Goal: Task Accomplishment & Management: Use online tool/utility

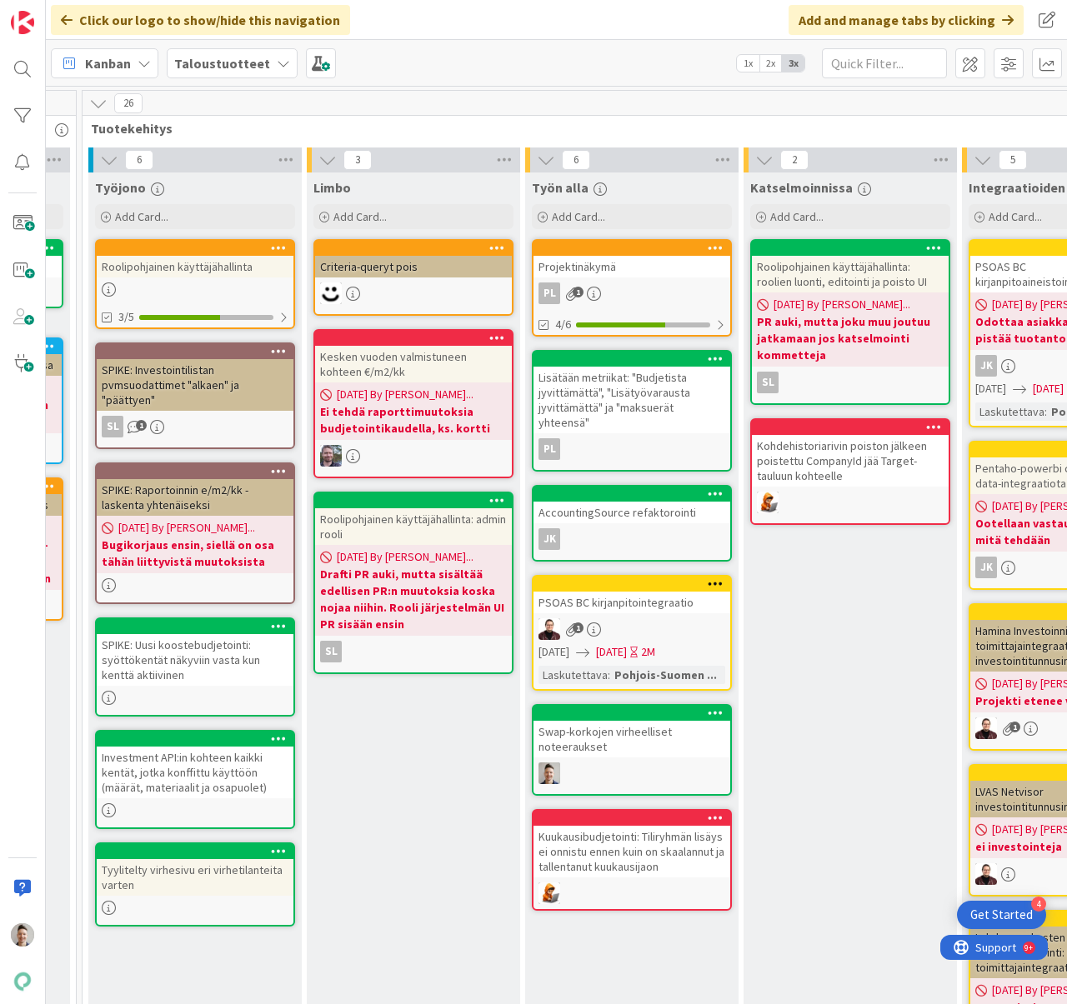
scroll to position [0, 1444]
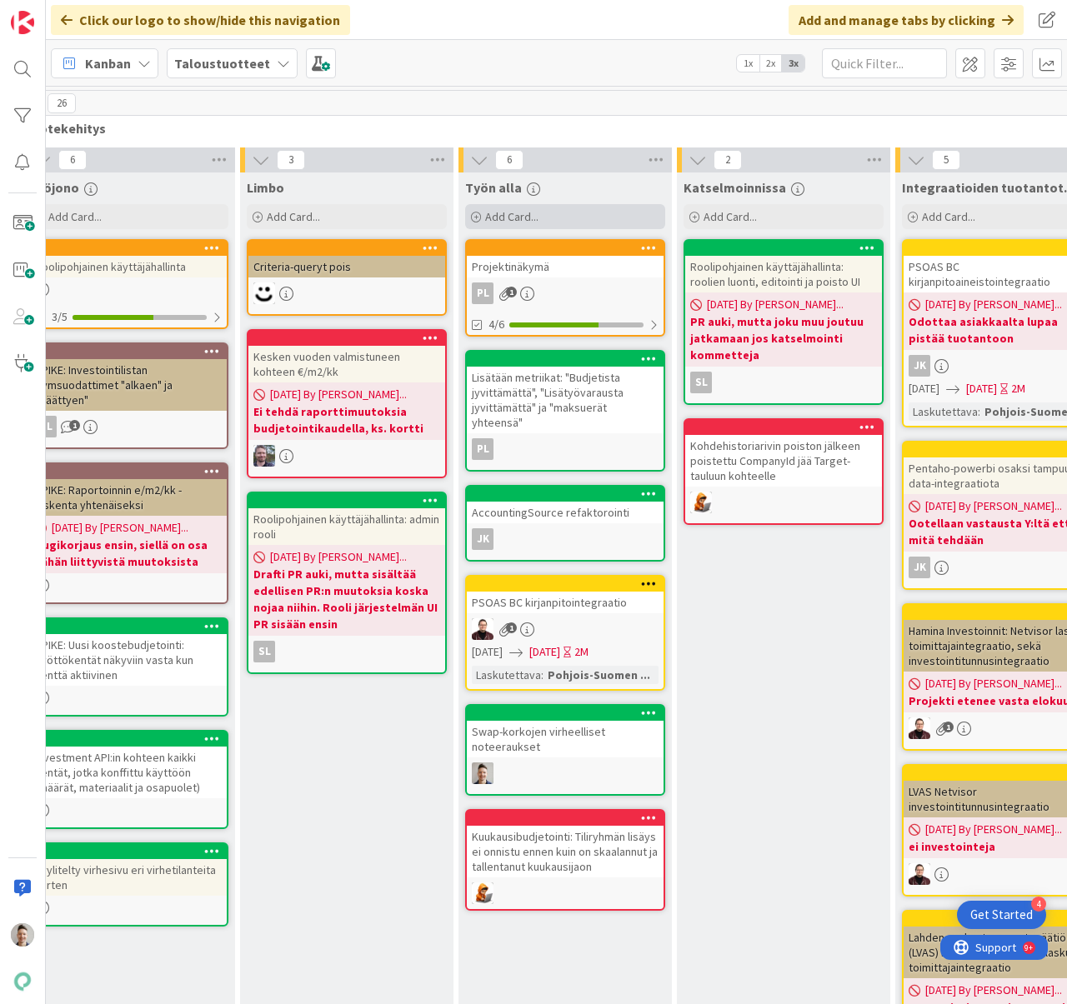
click at [583, 217] on div "Add Card..." at bounding box center [565, 216] width 200 height 25
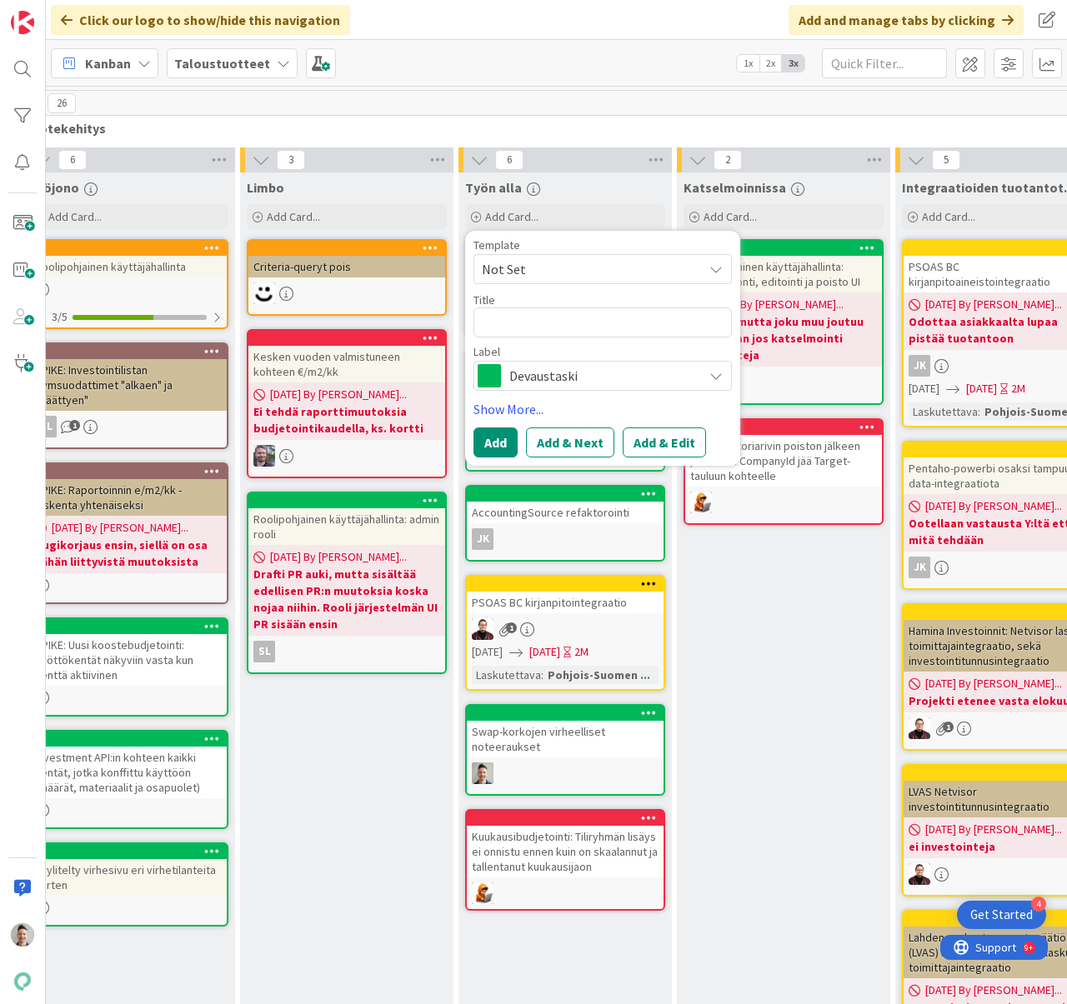
type textarea "x"
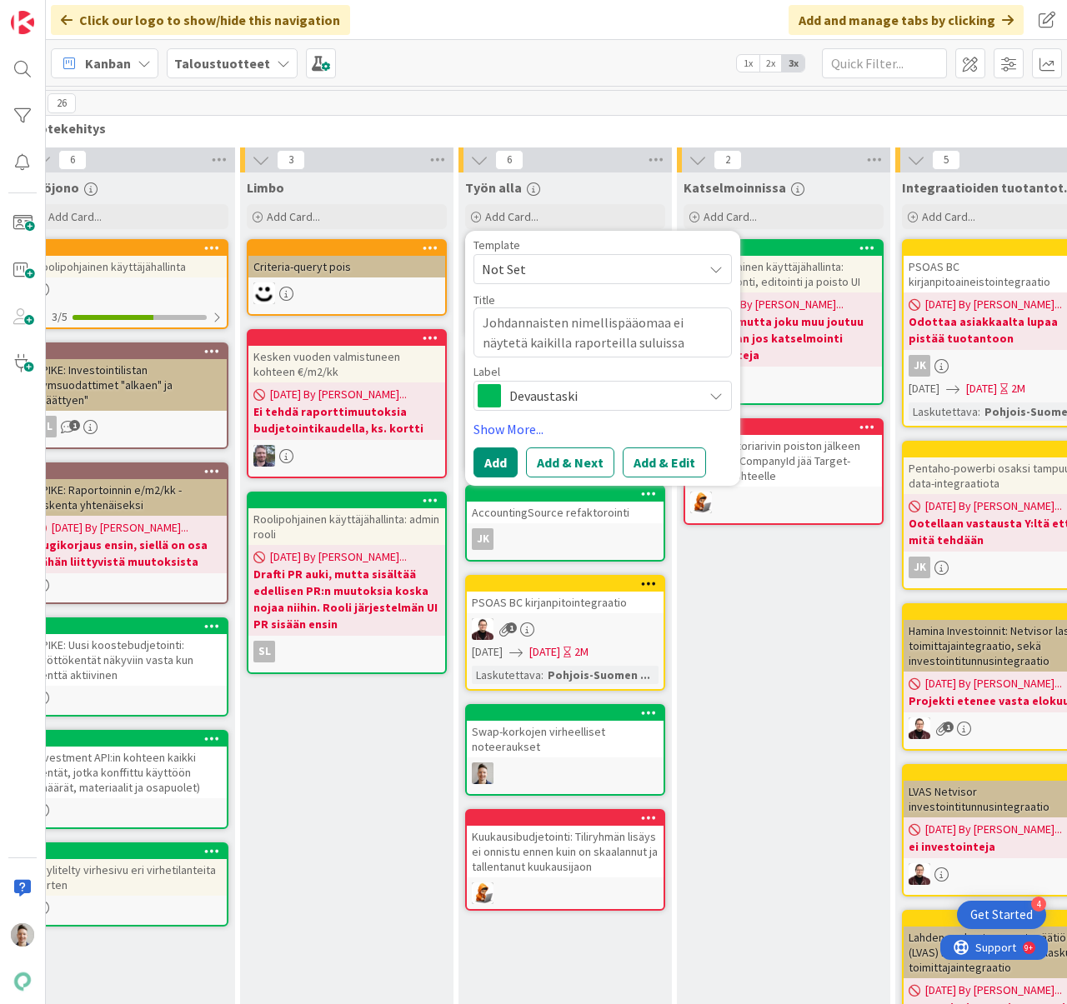
type textarea "Johdannaisten nimellispääomaa ei näytetä kaikilla raporteilla suluissa"
click at [633, 392] on span "Devaustaski" at bounding box center [601, 395] width 185 height 23
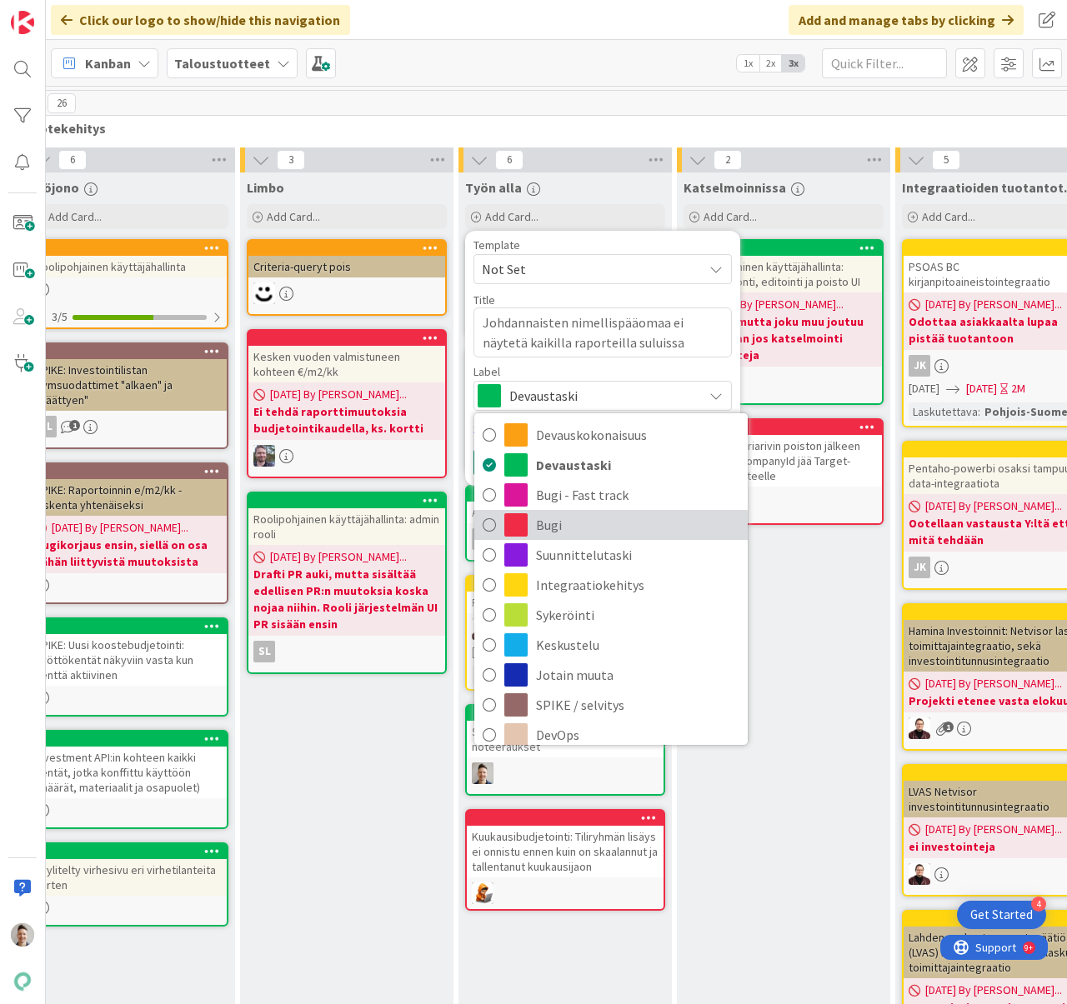
click at [597, 519] on span "Bugi" at bounding box center [637, 525] width 203 height 25
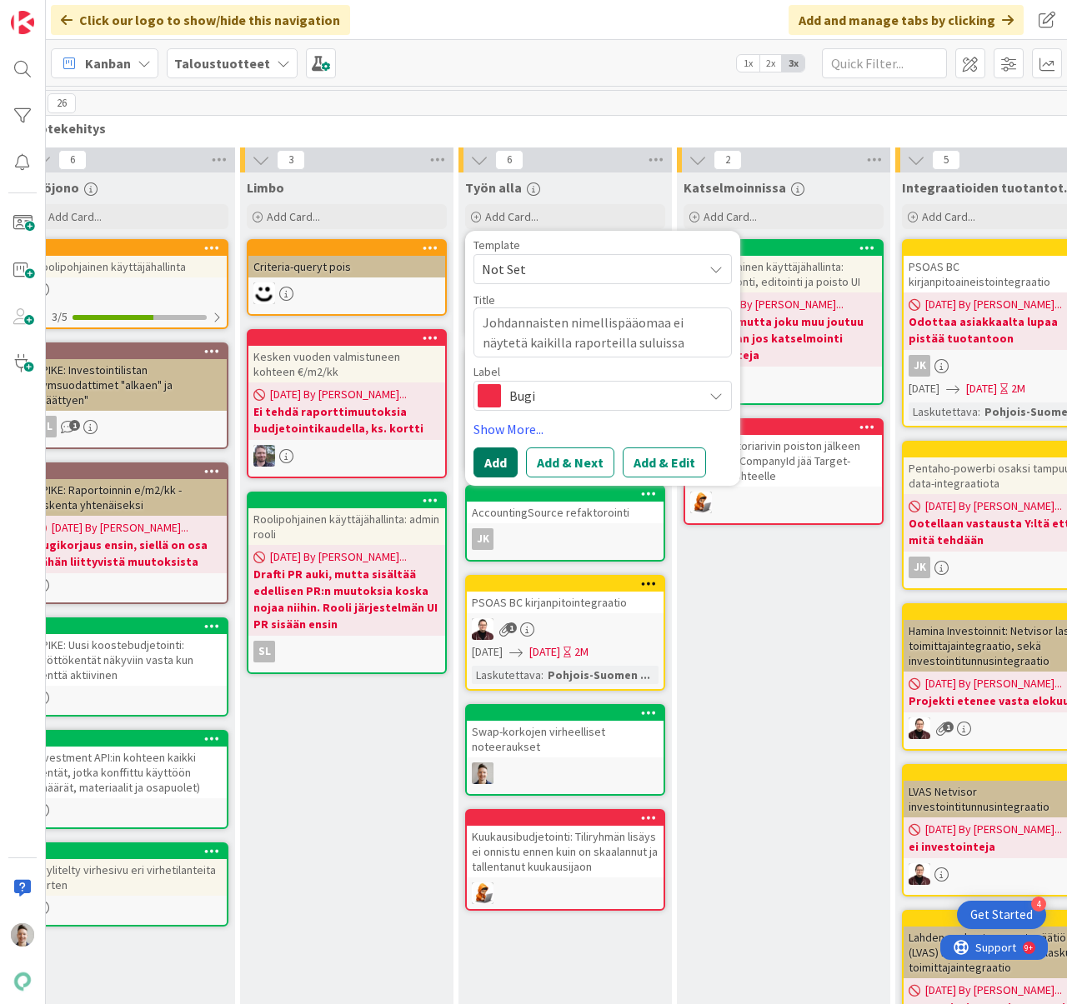
click at [508, 461] on button "Add" at bounding box center [495, 463] width 44 height 30
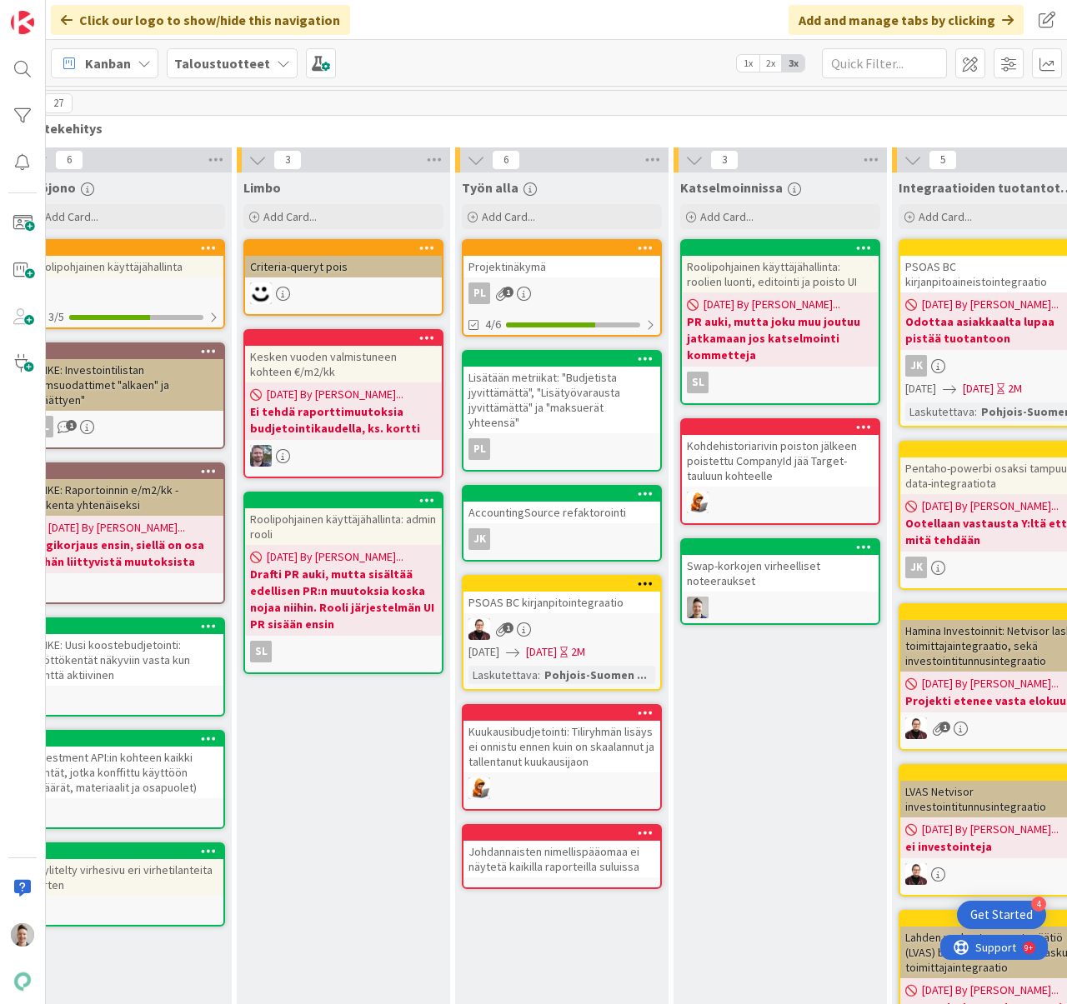
scroll to position [0, 1448]
click at [558, 841] on div "Johdannaisten nimellispääomaa ei näytetä kaikilla raporteilla suluissa" at bounding box center [561, 859] width 197 height 37
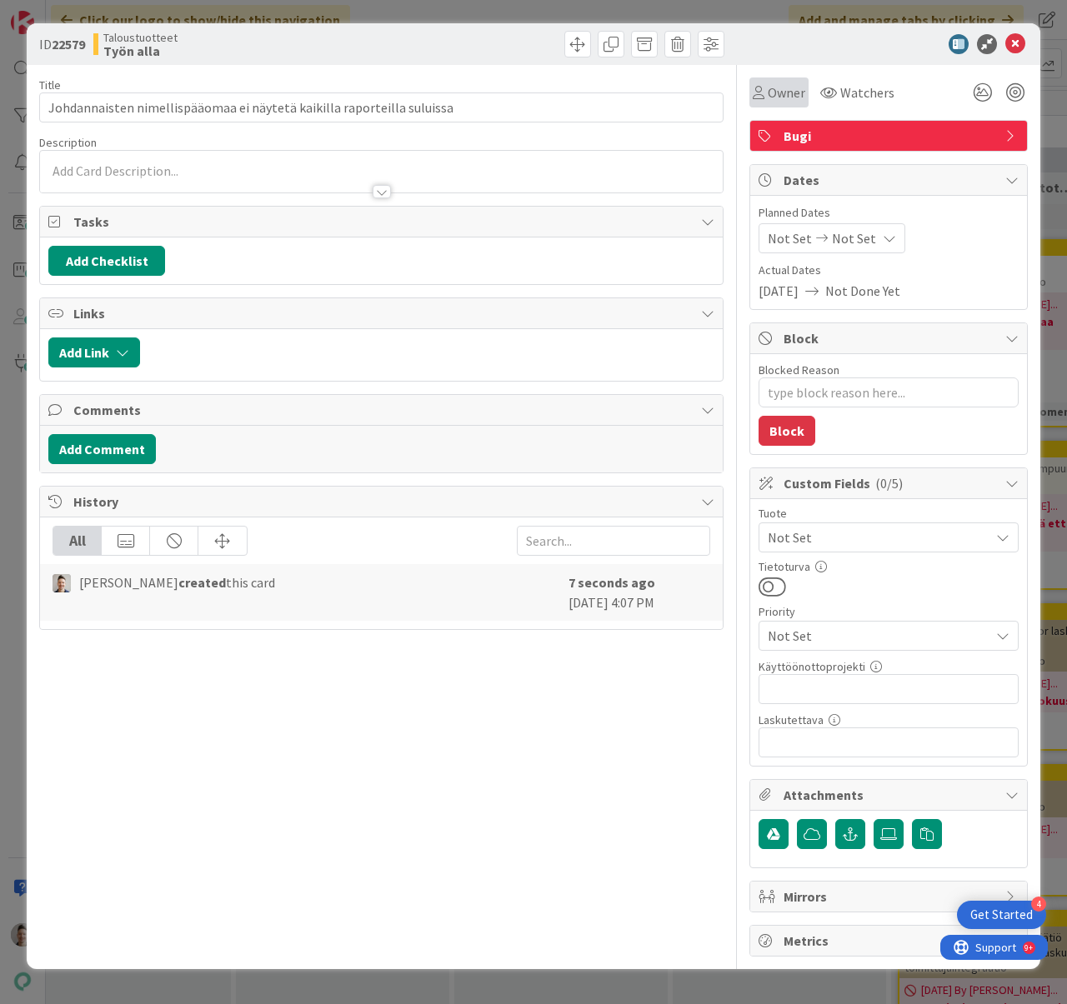
click at [779, 91] on span "Owner" at bounding box center [787, 93] width 38 height 20
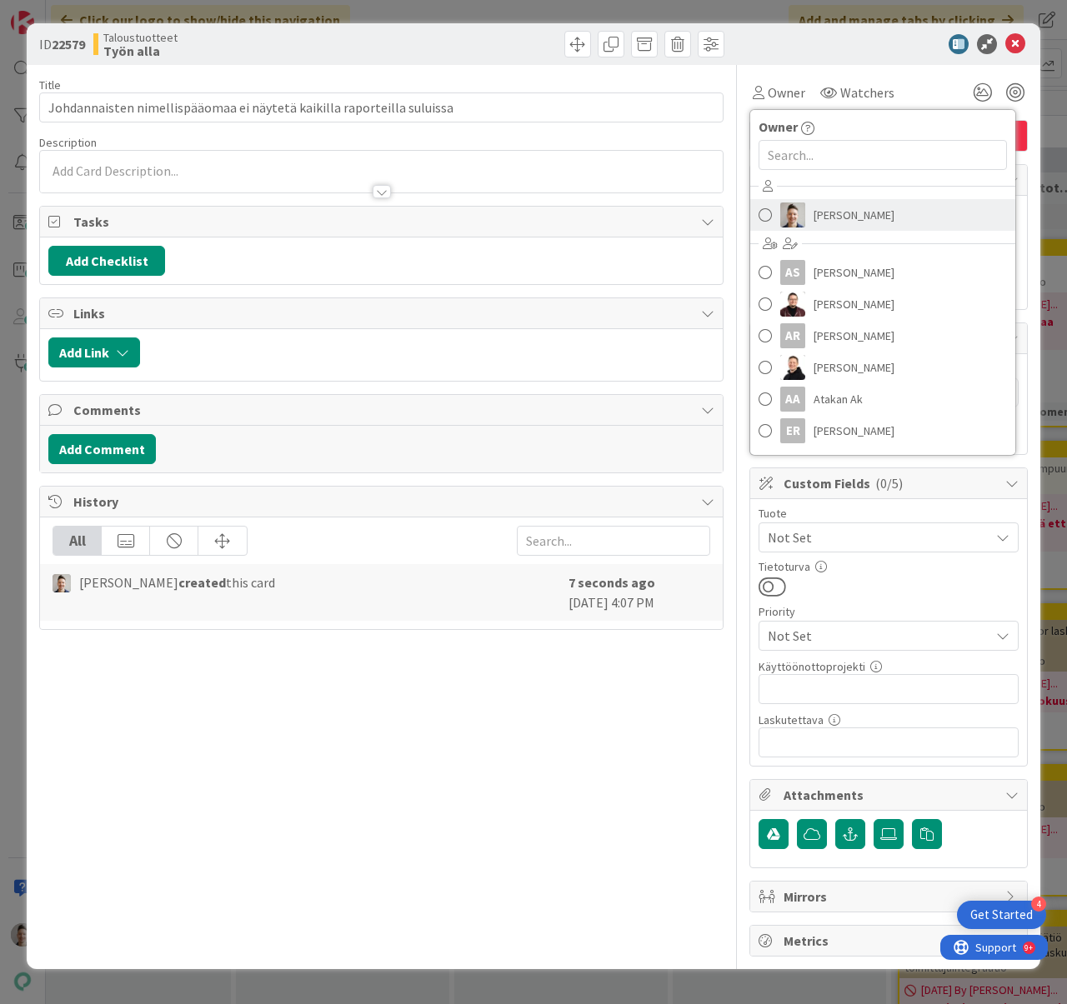
click at [828, 216] on span "[PERSON_NAME]" at bounding box center [853, 215] width 81 height 25
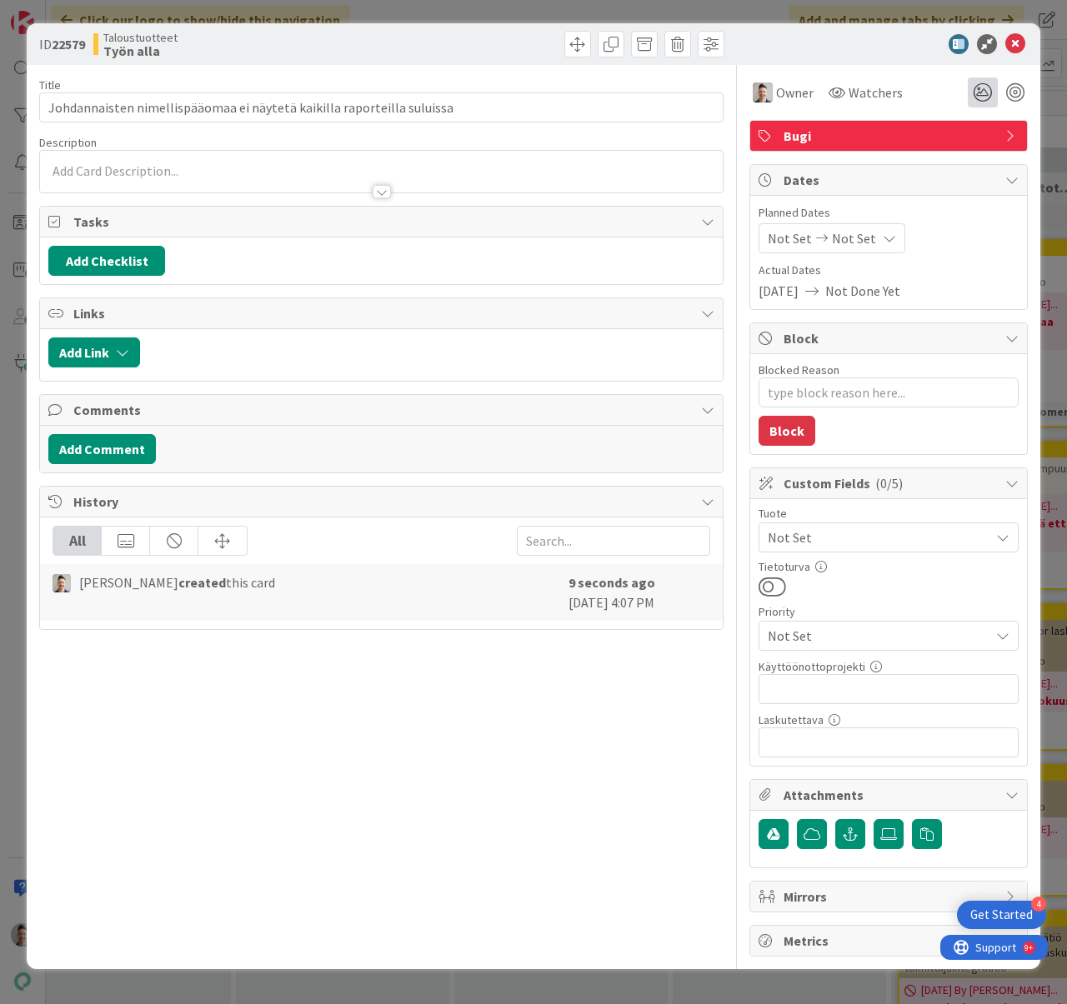
type textarea "x"
click at [896, 52] on div at bounding box center [880, 44] width 295 height 20
click at [1018, 43] on icon at bounding box center [1015, 44] width 20 height 20
